Goal: Task Accomplishment & Management: Complete application form

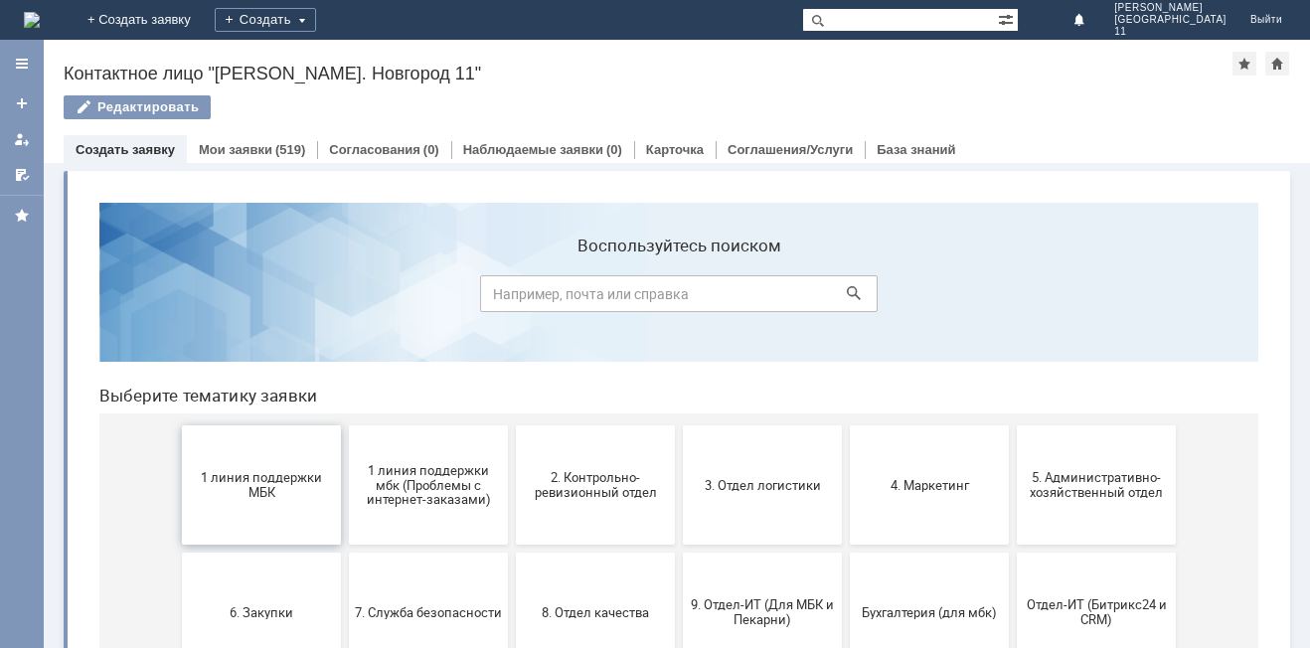
click at [212, 474] on span "1 линия поддержки МБК" at bounding box center [261, 485] width 147 height 30
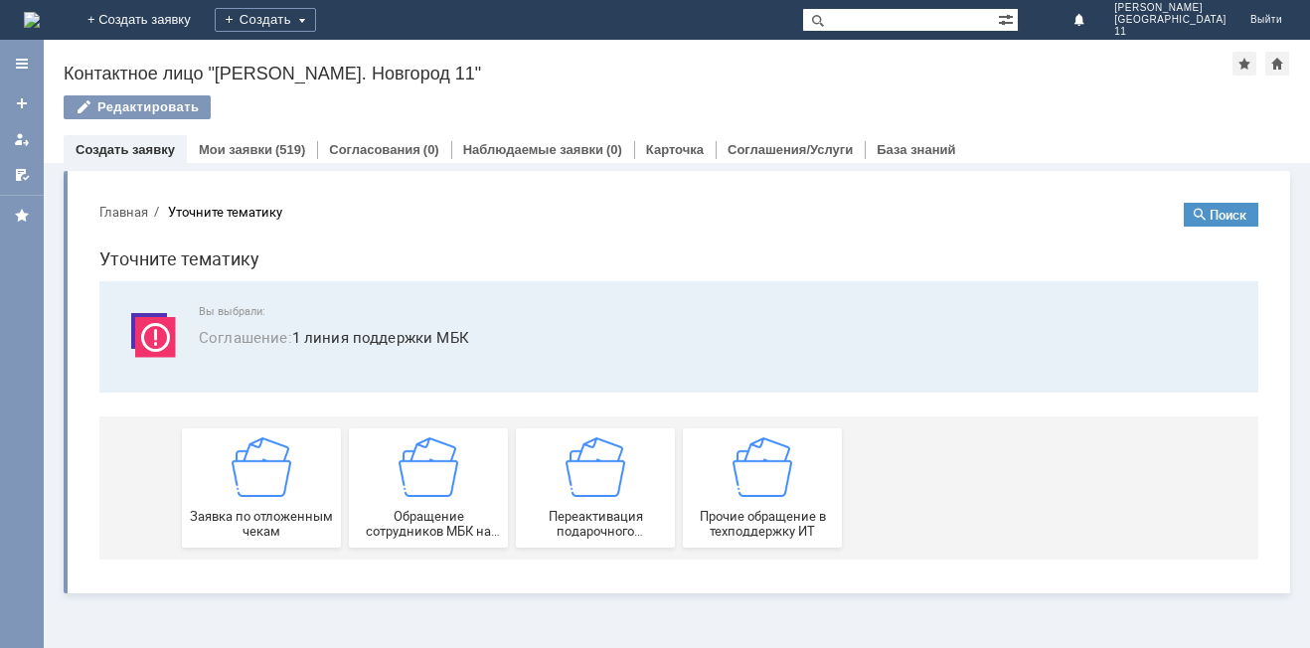
click at [212, 474] on div "Заявка по отложенным чекам" at bounding box center [261, 487] width 147 height 101
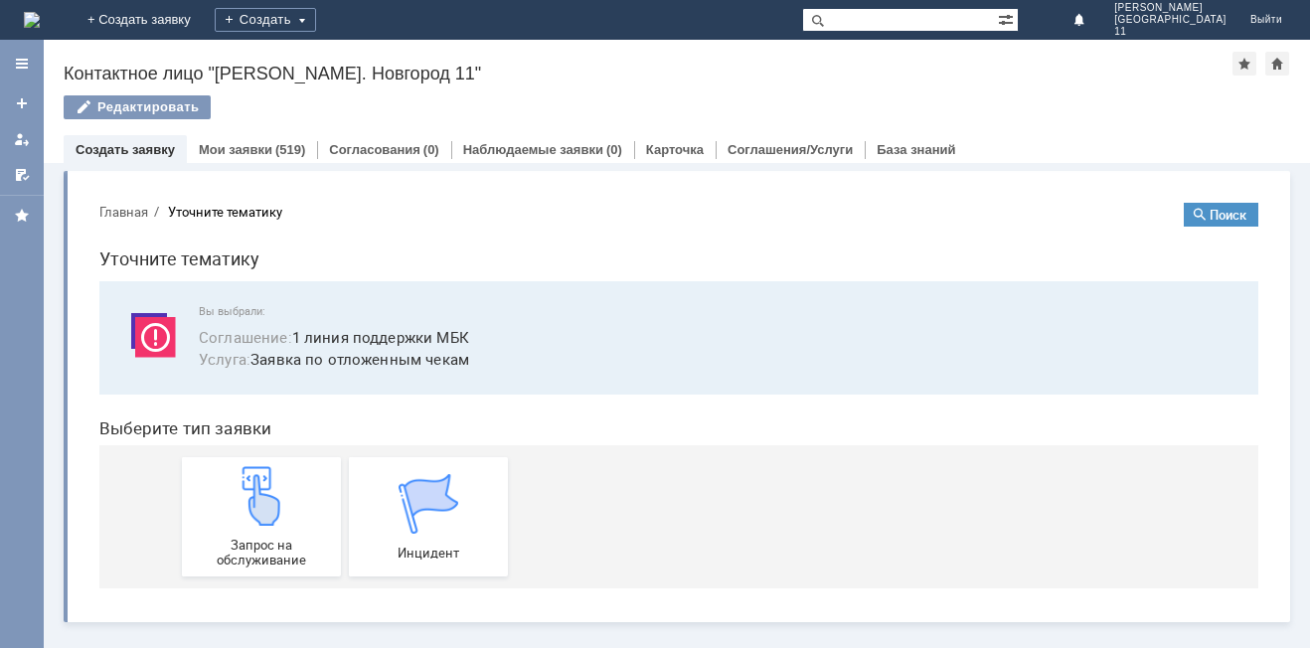
click at [212, 474] on div "Запрос на обслуживание" at bounding box center [261, 516] width 147 height 101
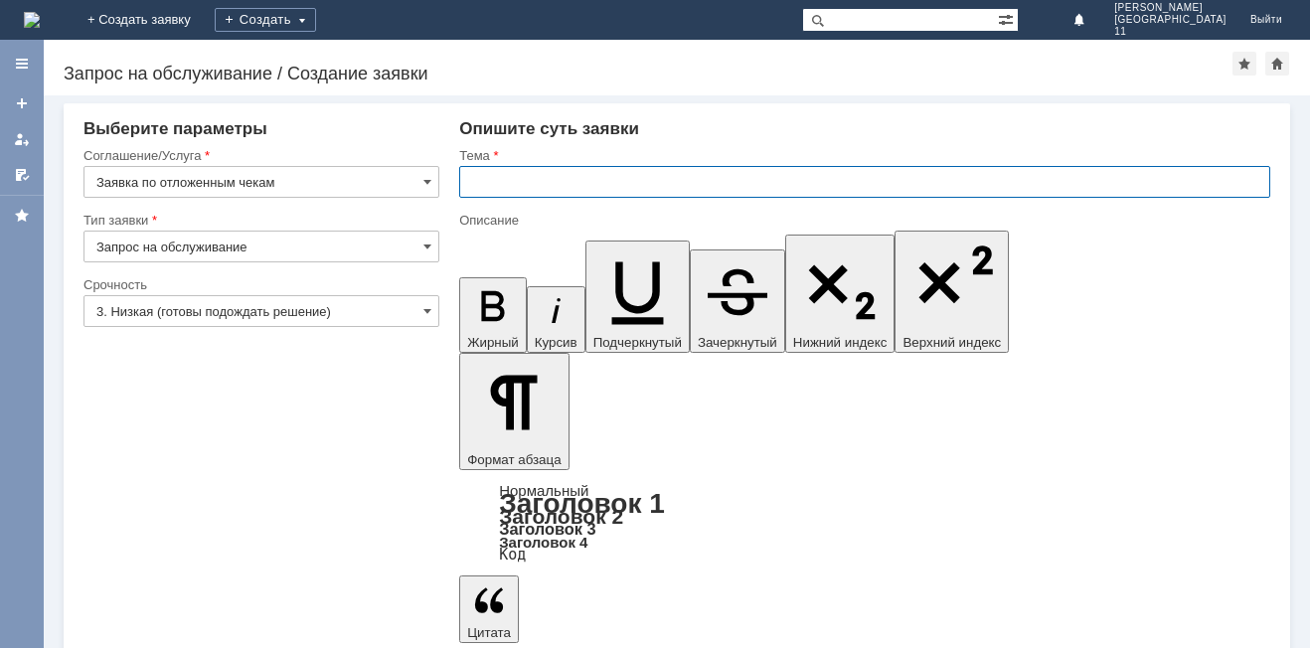
click at [588, 182] on input "text" at bounding box center [864, 182] width 811 height 32
type input "Отложенные чеки за 06.09.25"
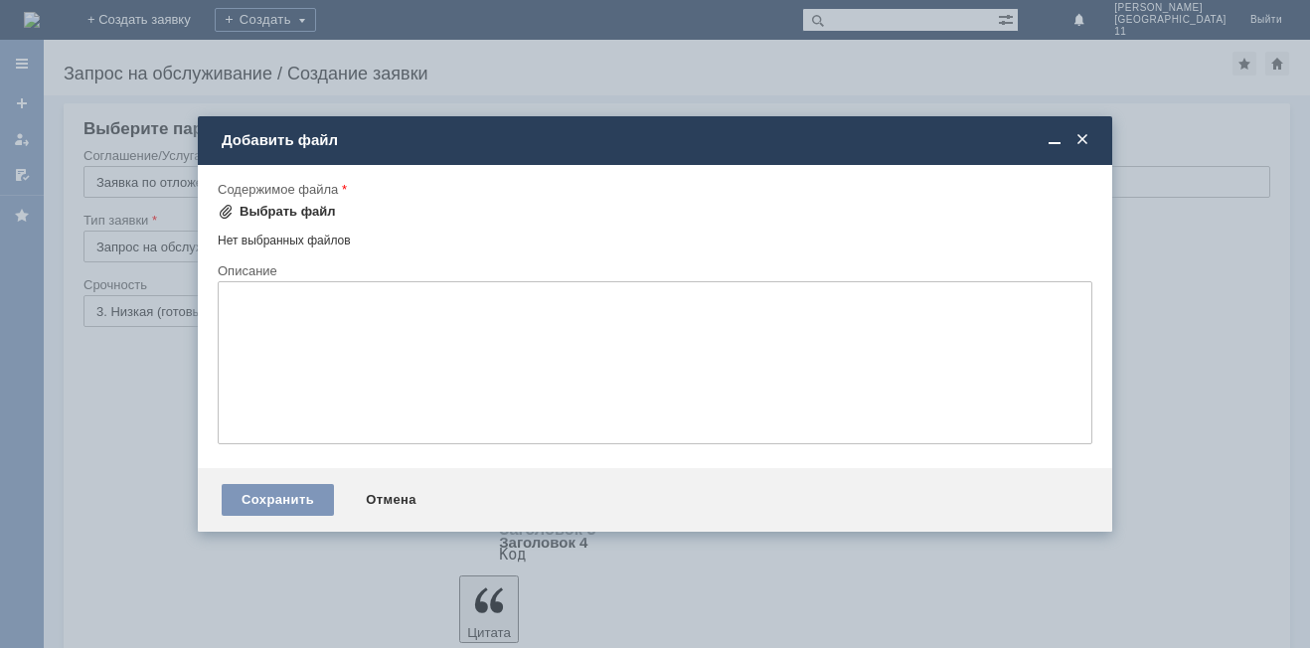
click at [292, 202] on div "Выбрать файл" at bounding box center [277, 212] width 118 height 24
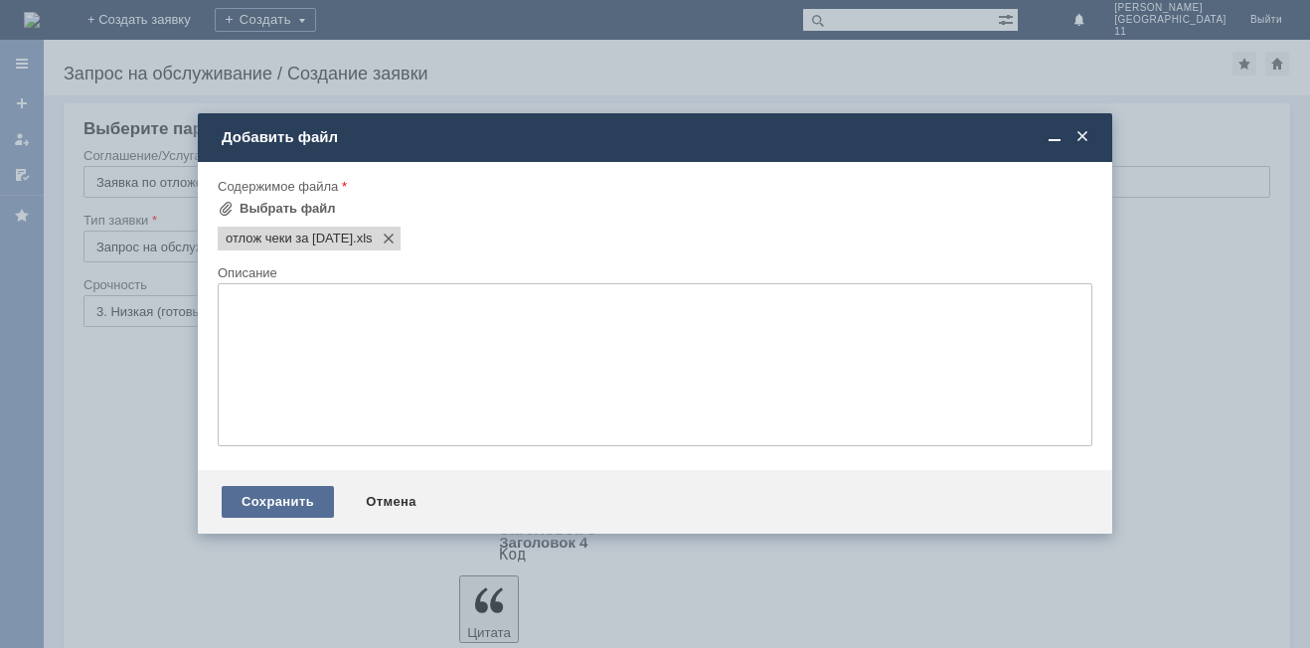
click at [285, 497] on div "Сохранить" at bounding box center [278, 502] width 112 height 32
